Goal: Transaction & Acquisition: Purchase product/service

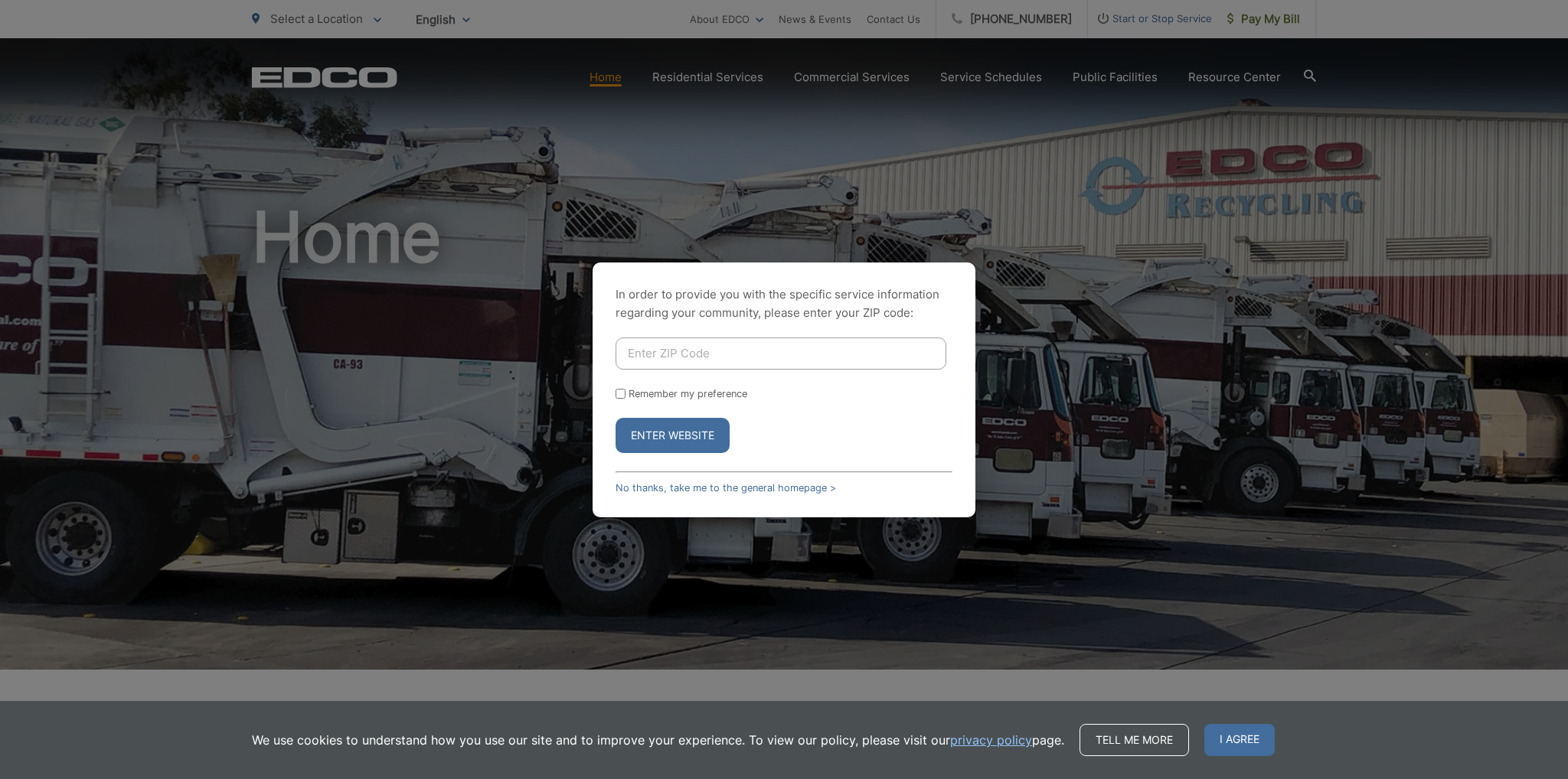
click at [667, 352] on input "Enter ZIP Code" at bounding box center [781, 353] width 331 height 33
type input "92021"
click at [619, 396] on input "Remember my preference" at bounding box center [620, 393] width 10 height 10
checkbox input "true"
click at [675, 441] on button "Enter Website" at bounding box center [673, 435] width 114 height 35
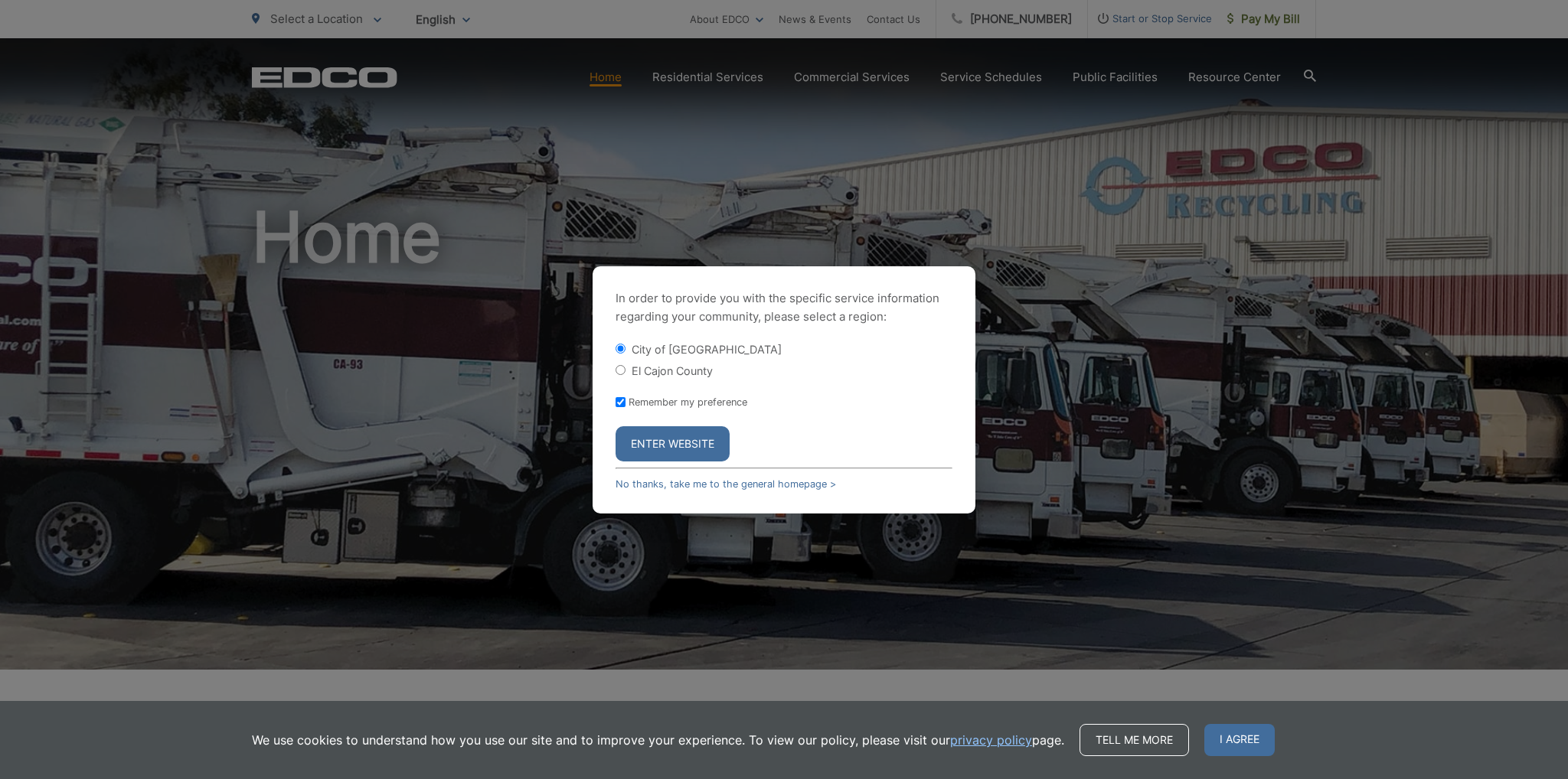
click at [618, 371] on input "El Cajon County" at bounding box center [620, 370] width 10 height 10
radio input "true"
click at [691, 446] on button "Enter Website" at bounding box center [673, 443] width 114 height 35
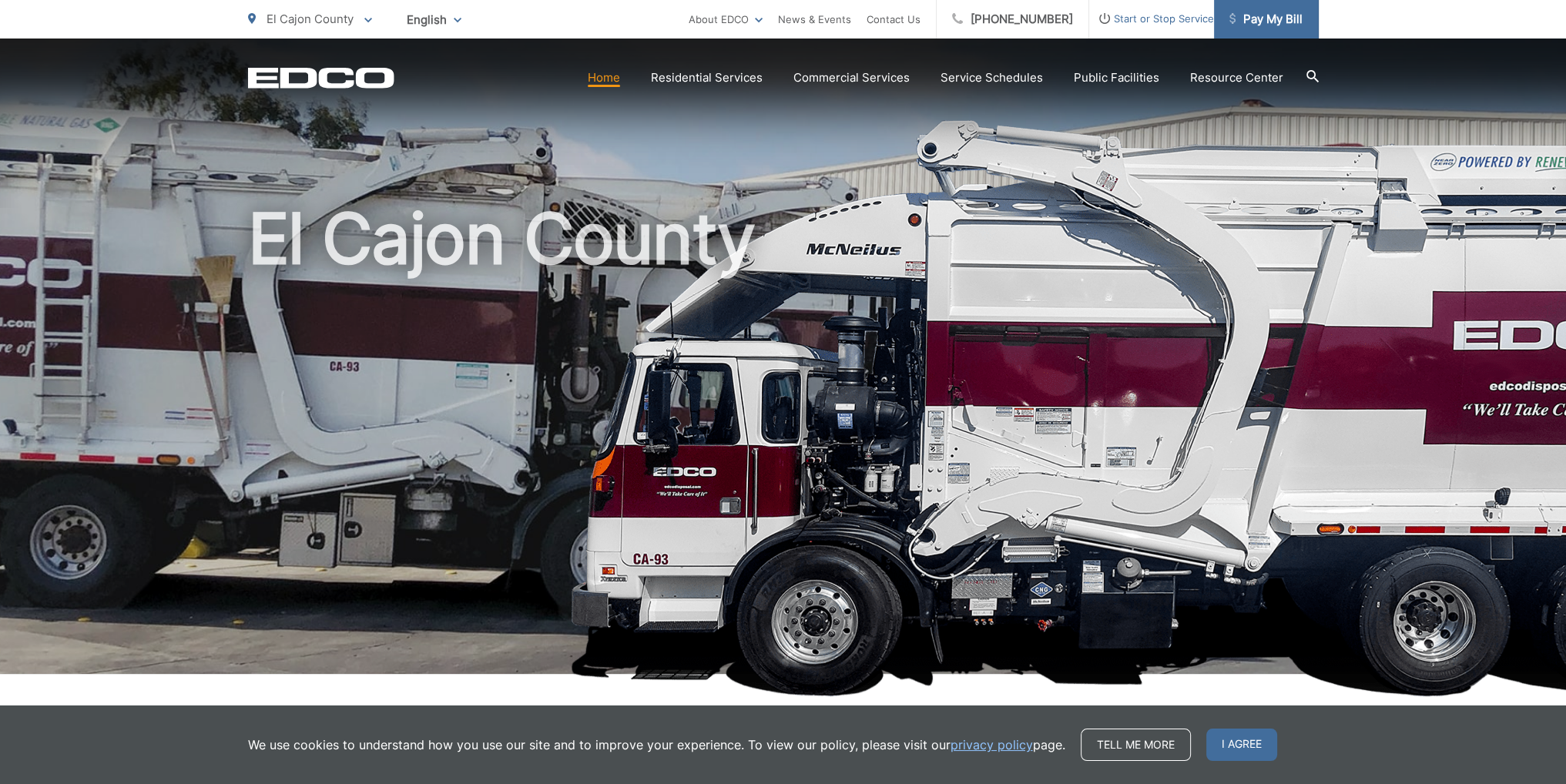
click at [1275, 23] on span "Pay My Bill" at bounding box center [1266, 19] width 73 height 18
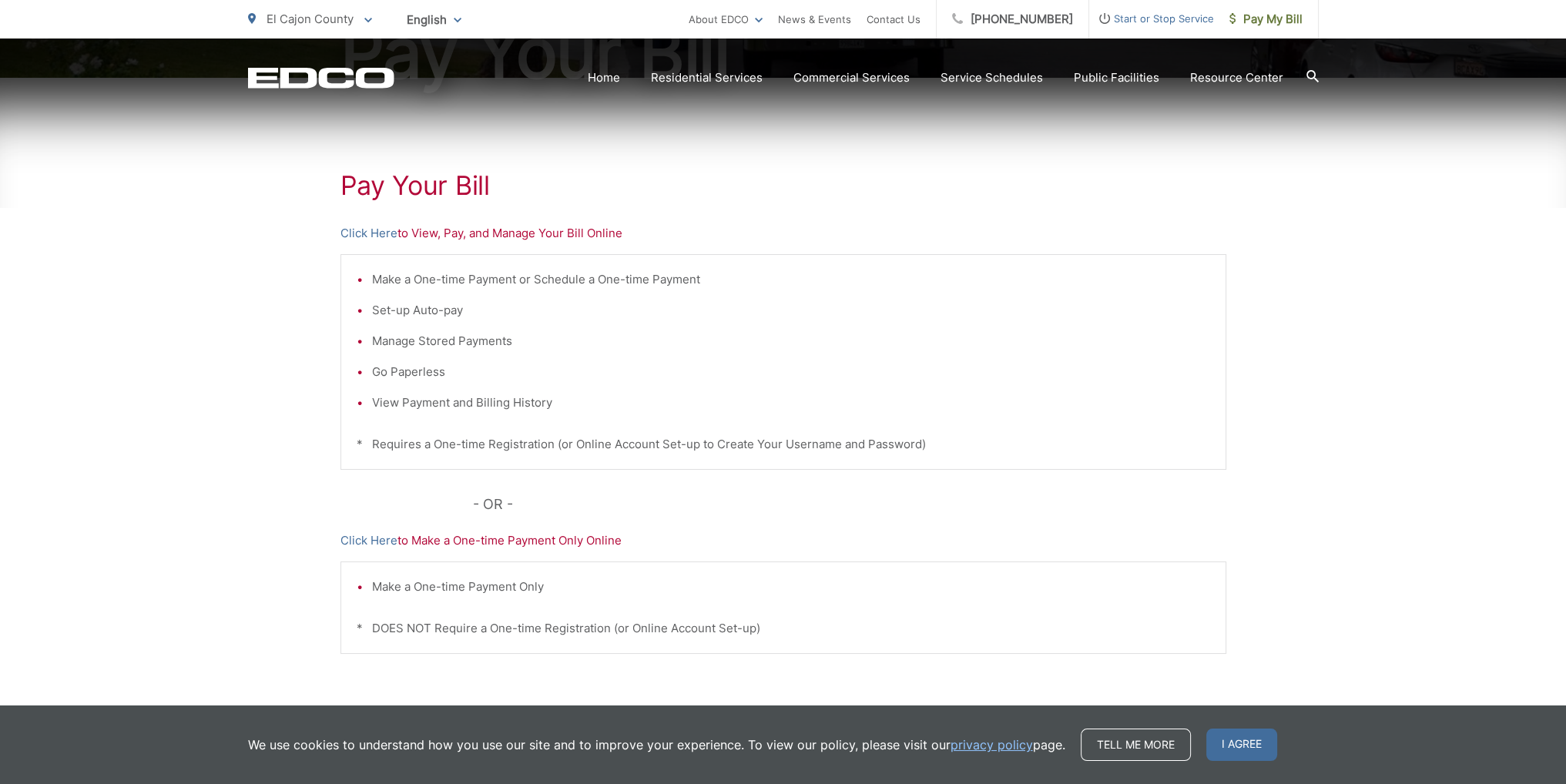
scroll to position [231, 0]
click at [373, 539] on link "Click Here" at bounding box center [369, 539] width 57 height 18
